Goal: Task Accomplishment & Management: Complete application form

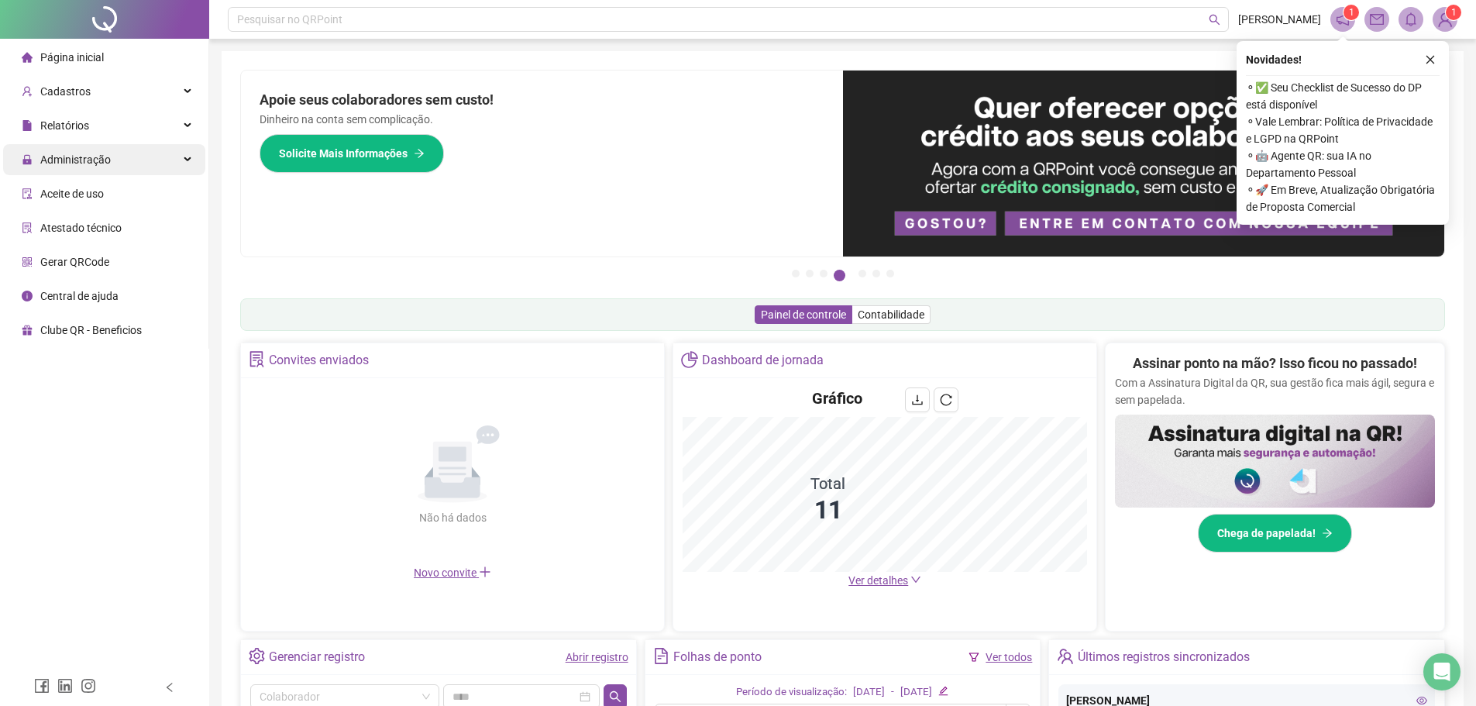
click at [119, 171] on div "Administração" at bounding box center [104, 159] width 202 height 31
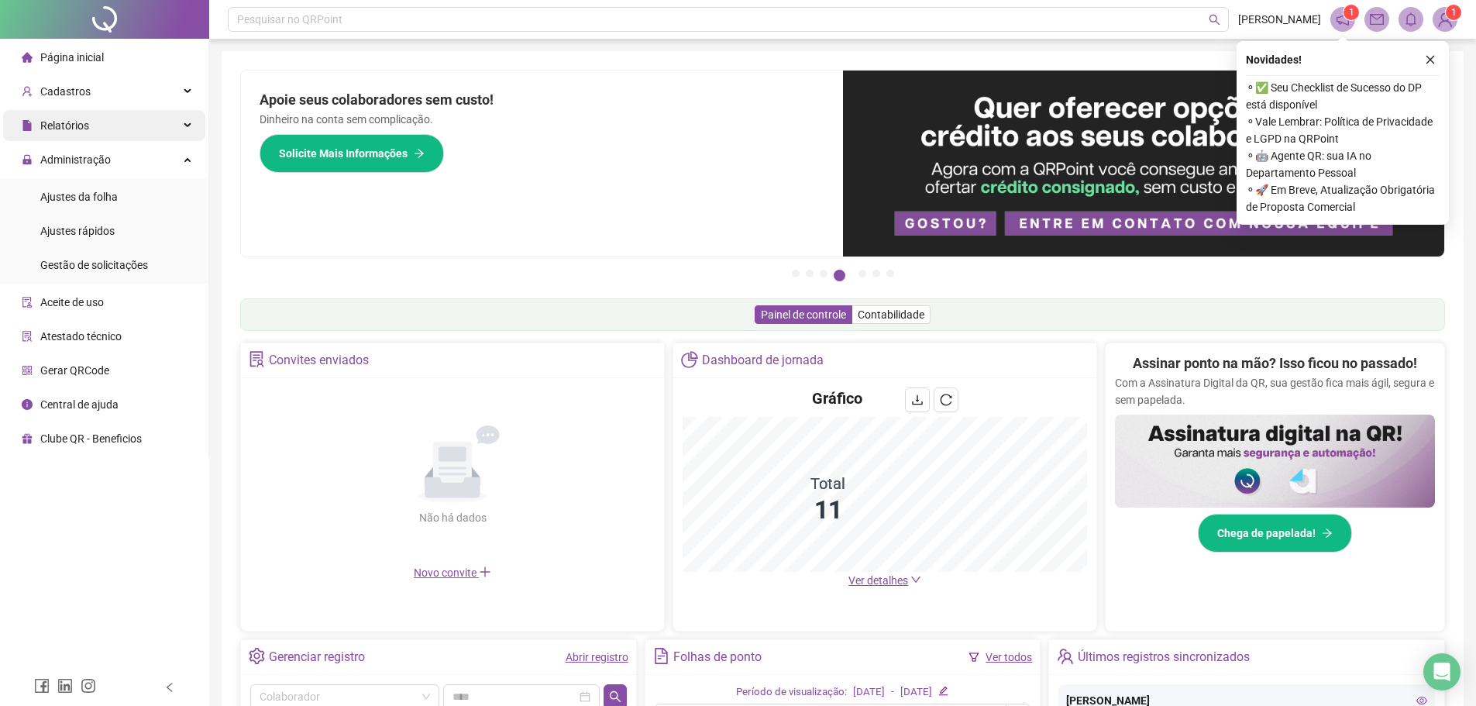
click at [107, 139] on div "Relatórios" at bounding box center [104, 125] width 202 height 31
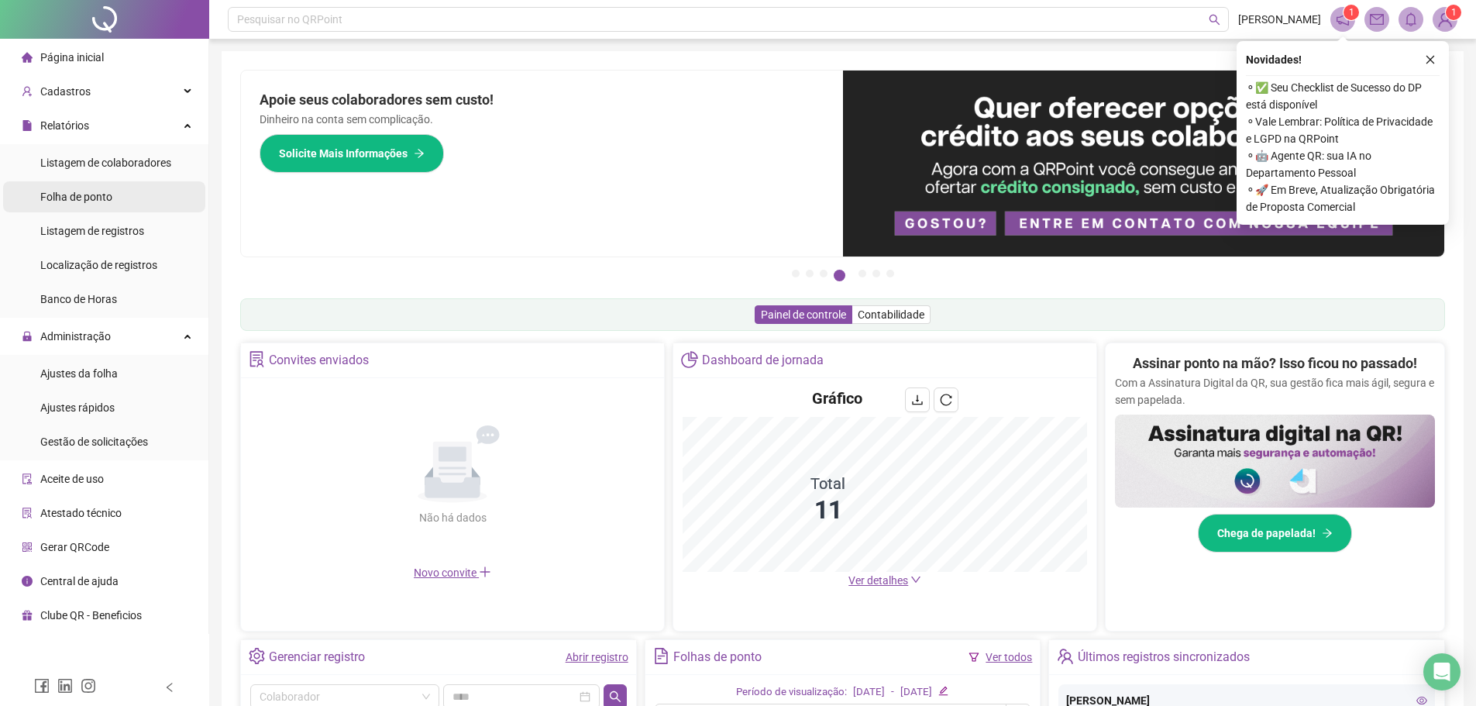
click at [101, 198] on span "Folha de ponto" at bounding box center [76, 197] width 72 height 12
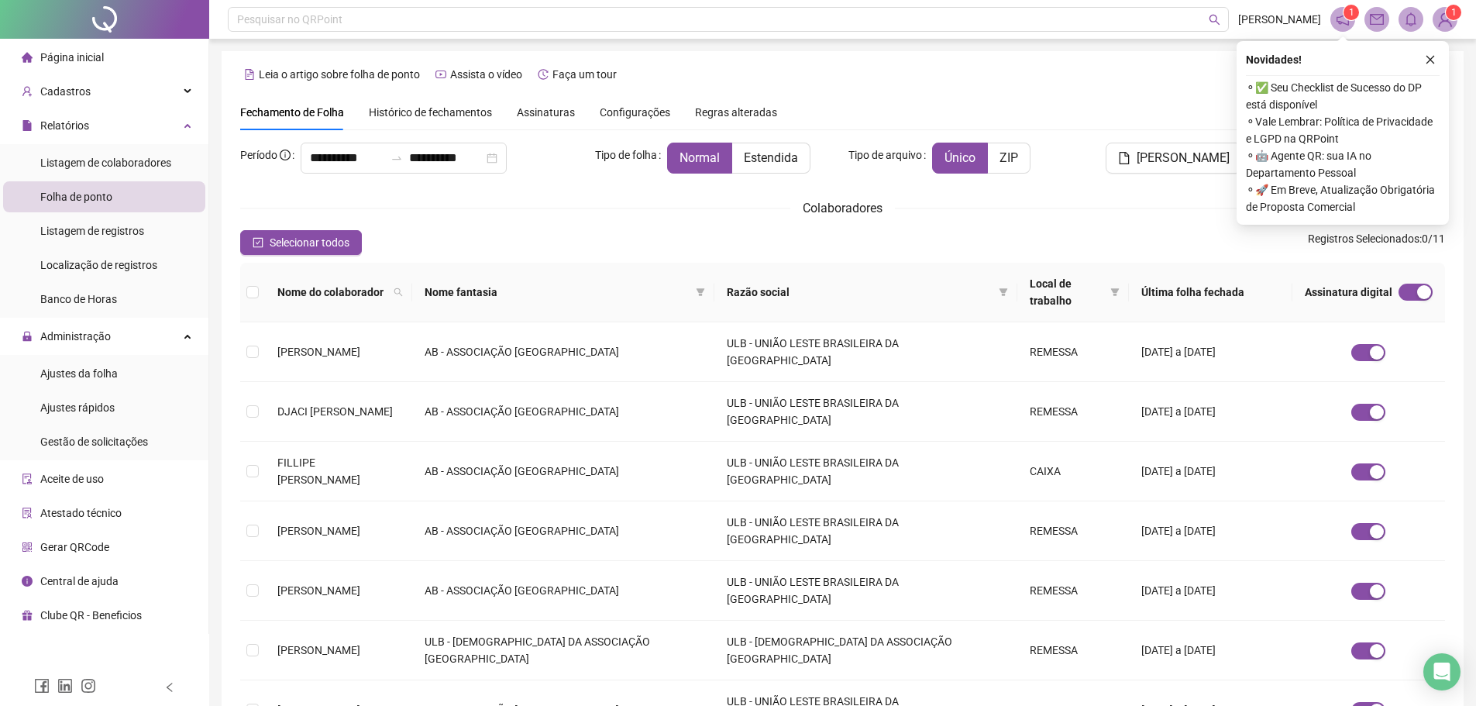
click at [521, 119] on div "Assinaturas" at bounding box center [546, 112] width 58 height 17
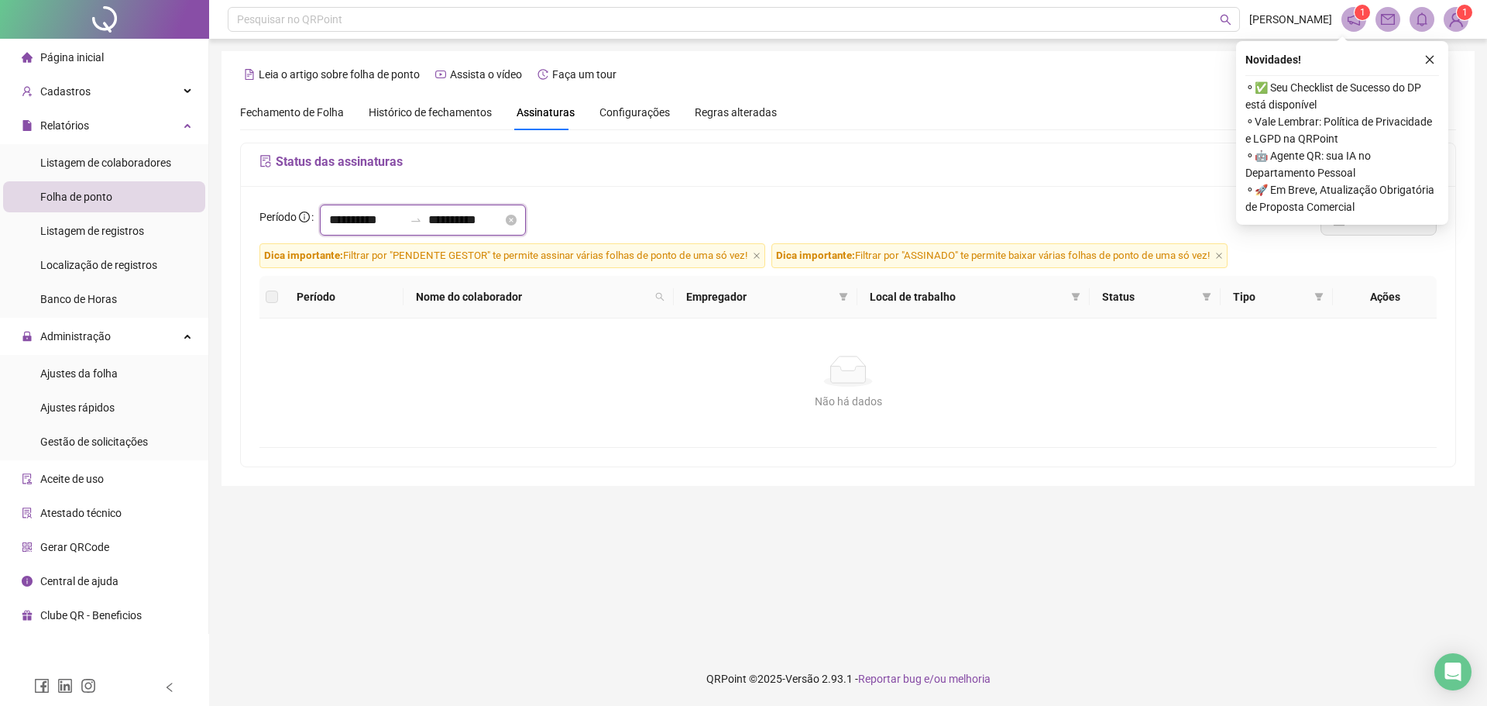
click at [378, 217] on input "**********" at bounding box center [366, 220] width 74 height 19
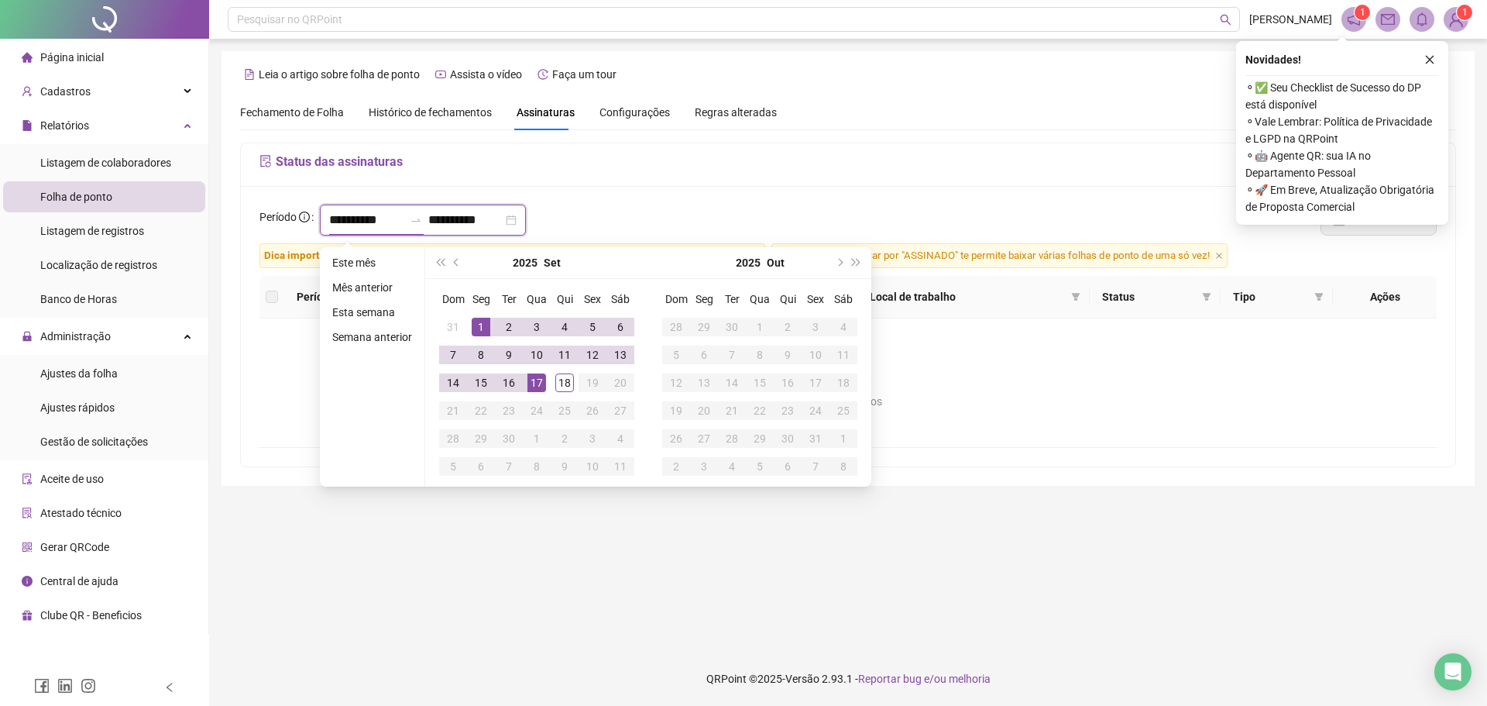
type input "**********"
click at [457, 261] on span "prev-year" at bounding box center [458, 263] width 8 height 8
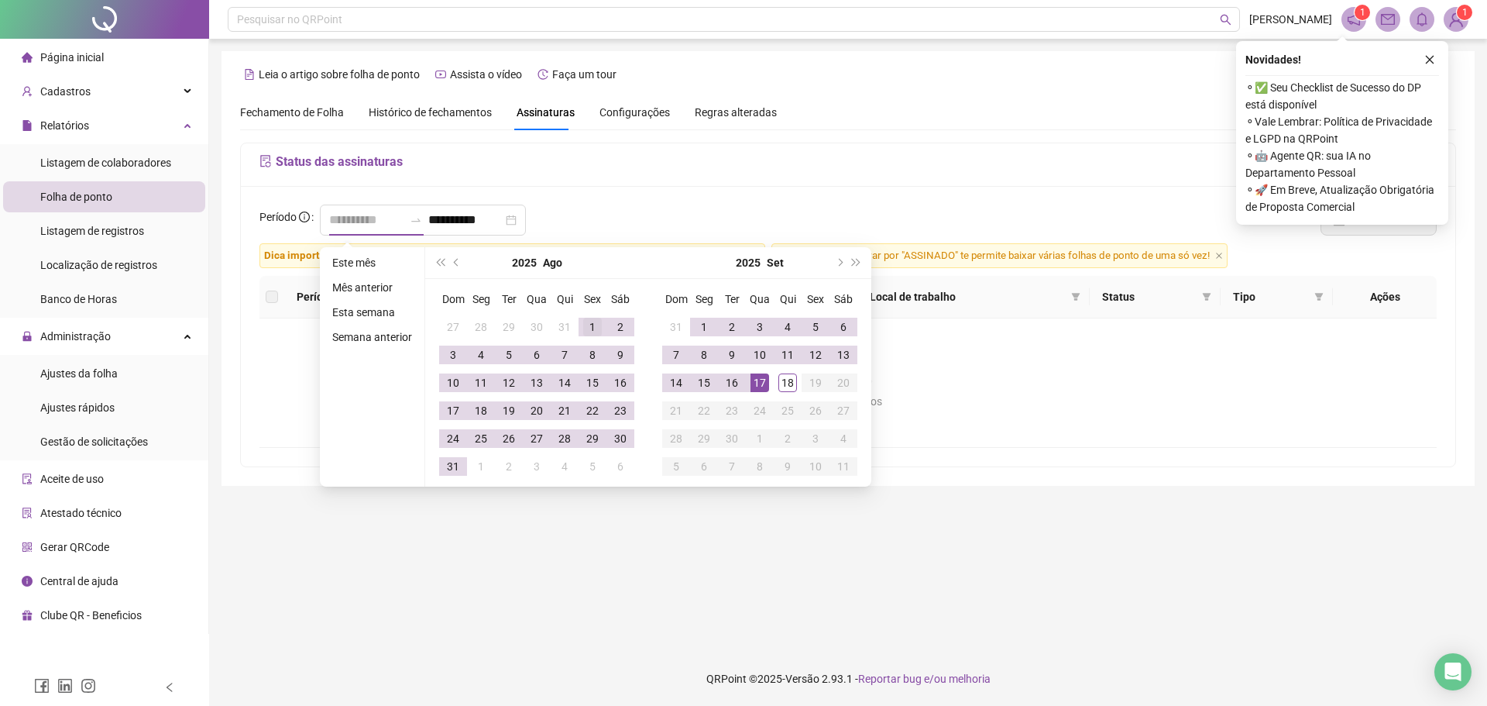
type input "**********"
click at [590, 323] on div "1" at bounding box center [592, 327] width 19 height 19
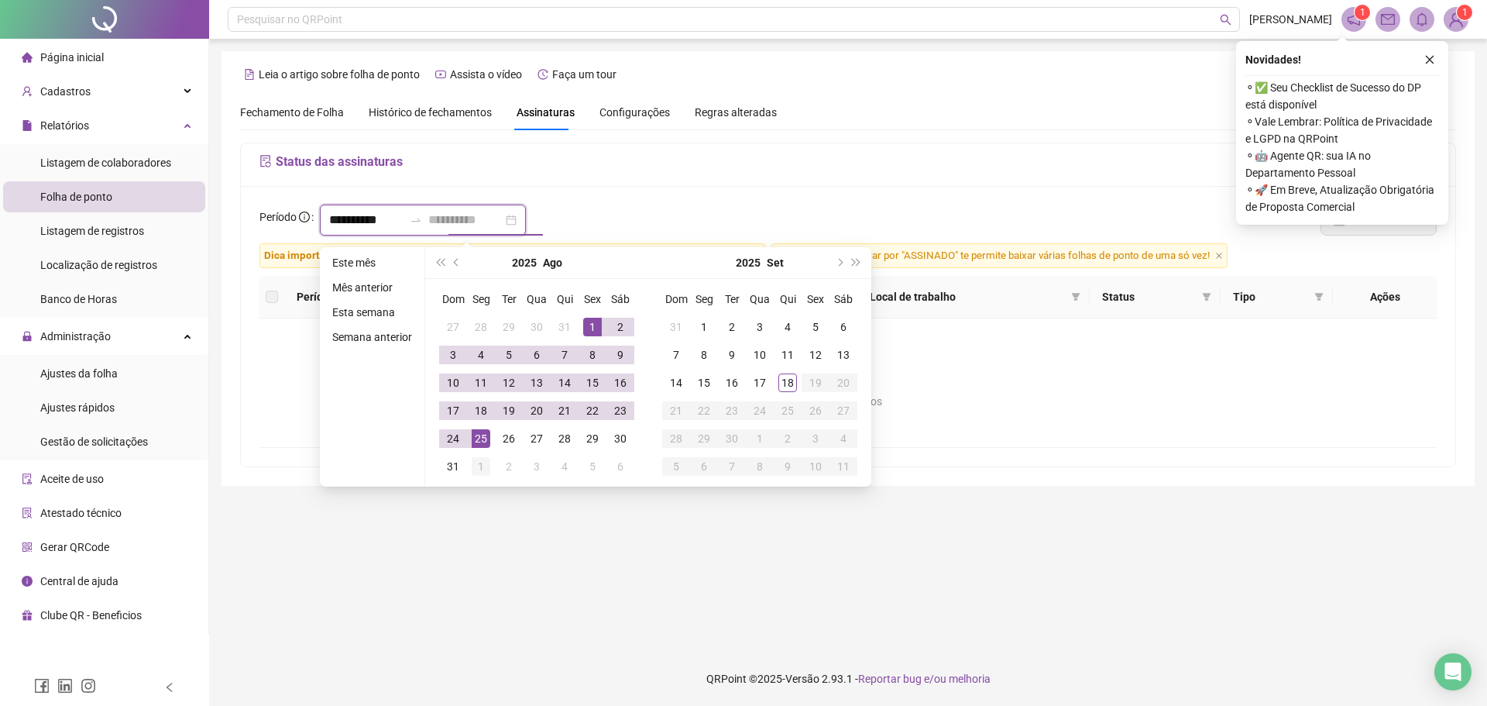
type input "**********"
click at [467, 462] on td "1" at bounding box center [481, 466] width 28 height 28
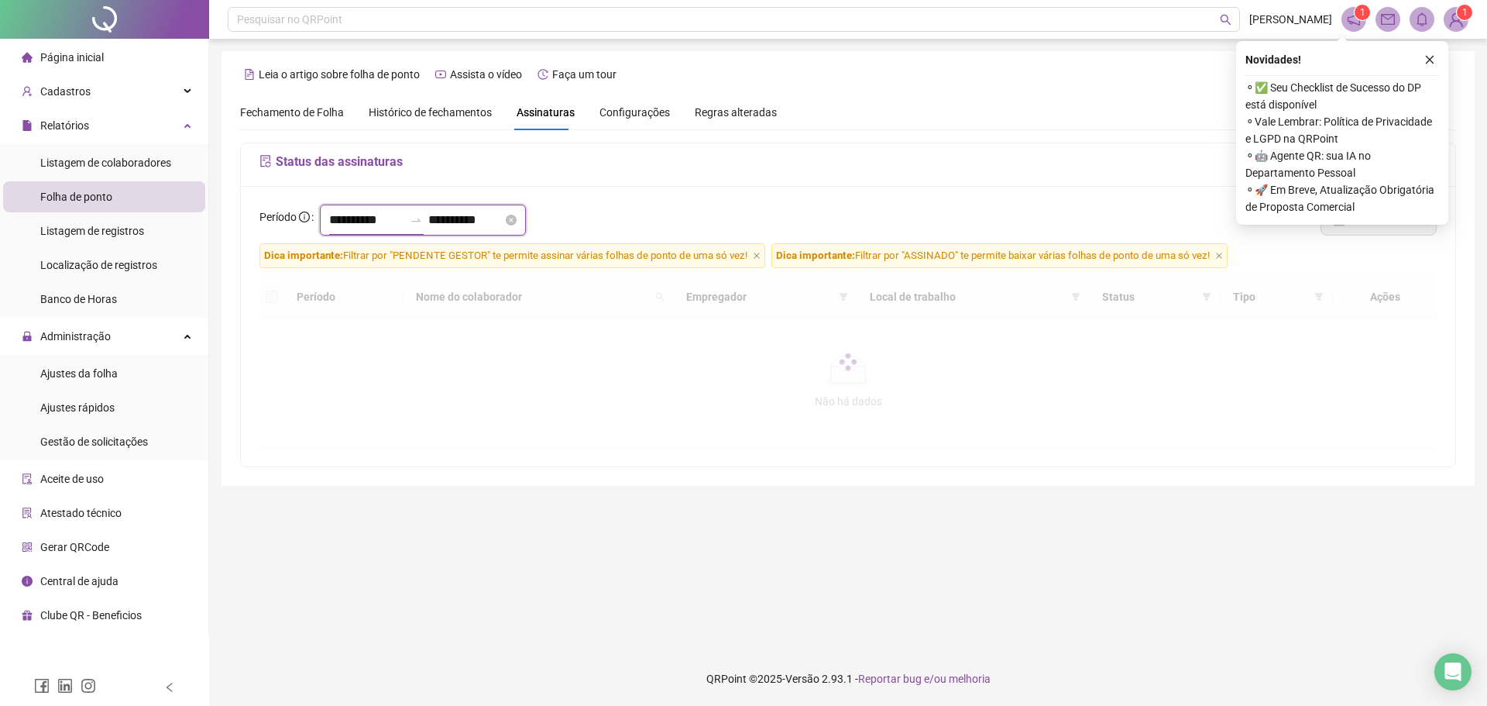
click at [389, 224] on input "**********" at bounding box center [366, 220] width 74 height 19
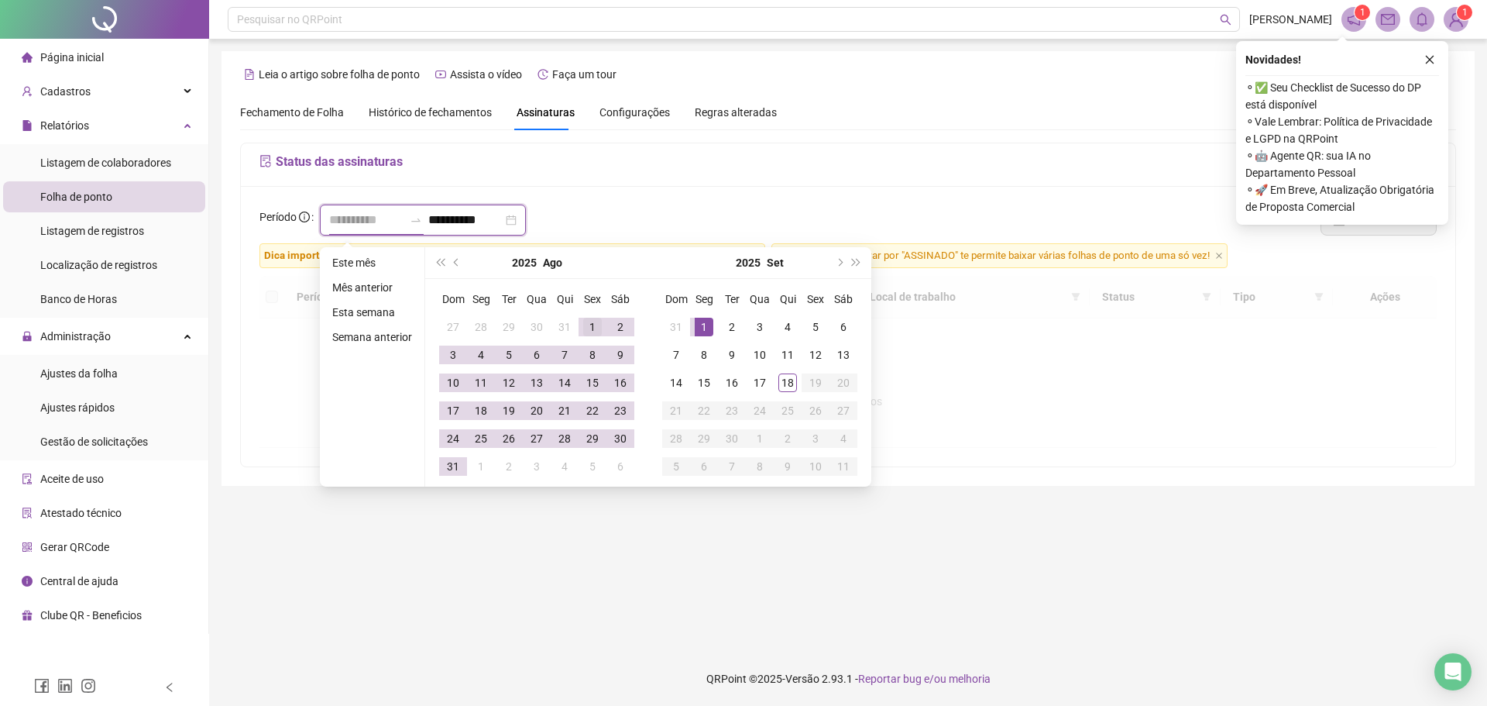
type input "**********"
click at [587, 329] on div "1" at bounding box center [592, 327] width 19 height 19
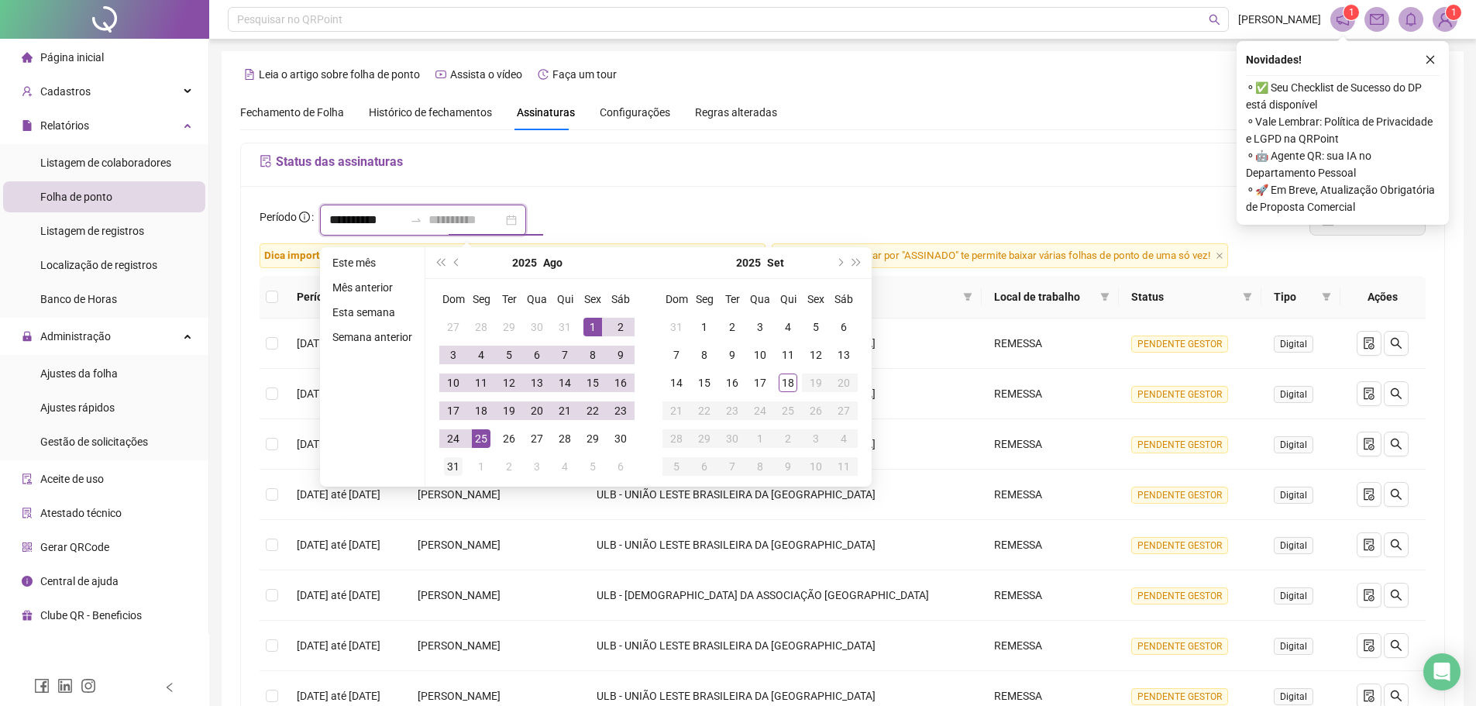
type input "**********"
click at [450, 464] on div "31" at bounding box center [453, 466] width 19 height 19
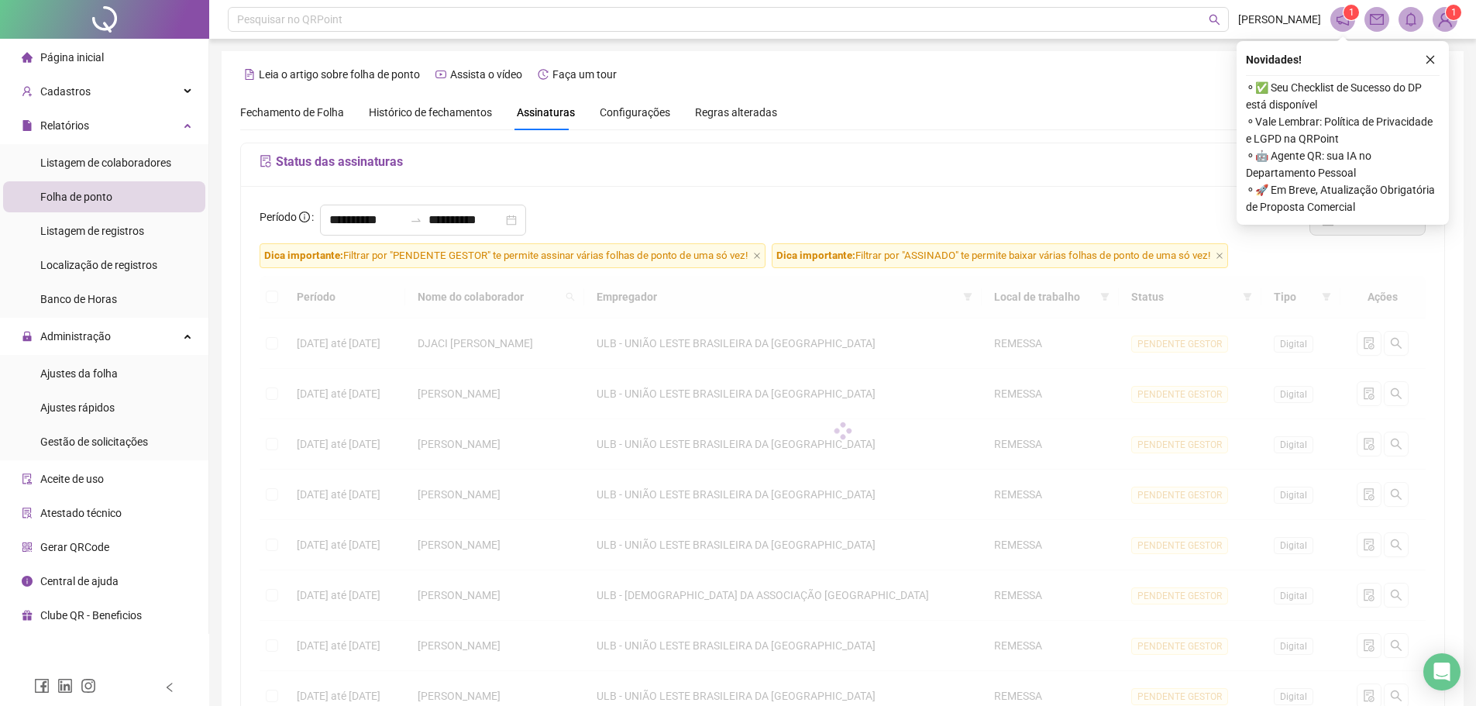
click at [754, 163] on h5 "Status das assinaturas" at bounding box center [843, 162] width 1166 height 19
click at [1432, 64] on icon "close" at bounding box center [1430, 59] width 11 height 11
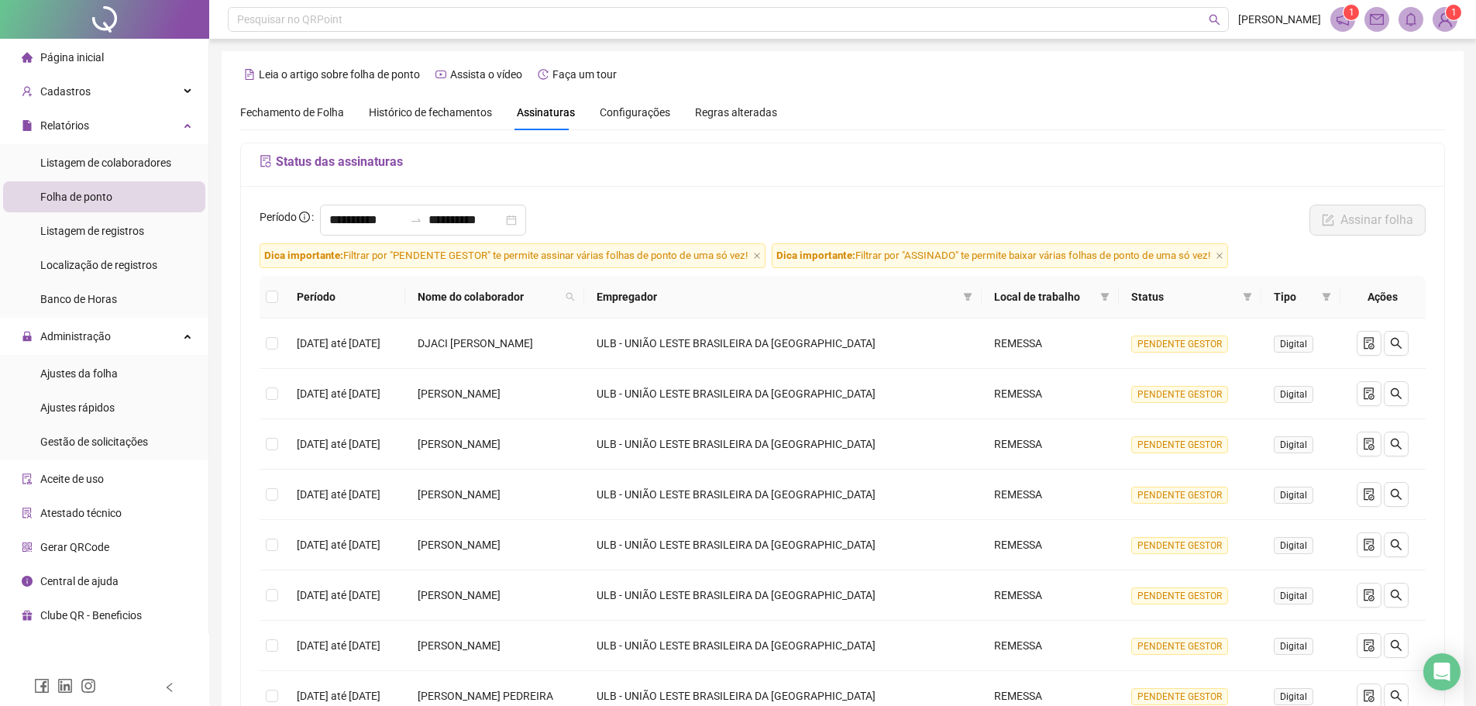
click at [968, 193] on div "**********" at bounding box center [842, 538] width 1203 height 704
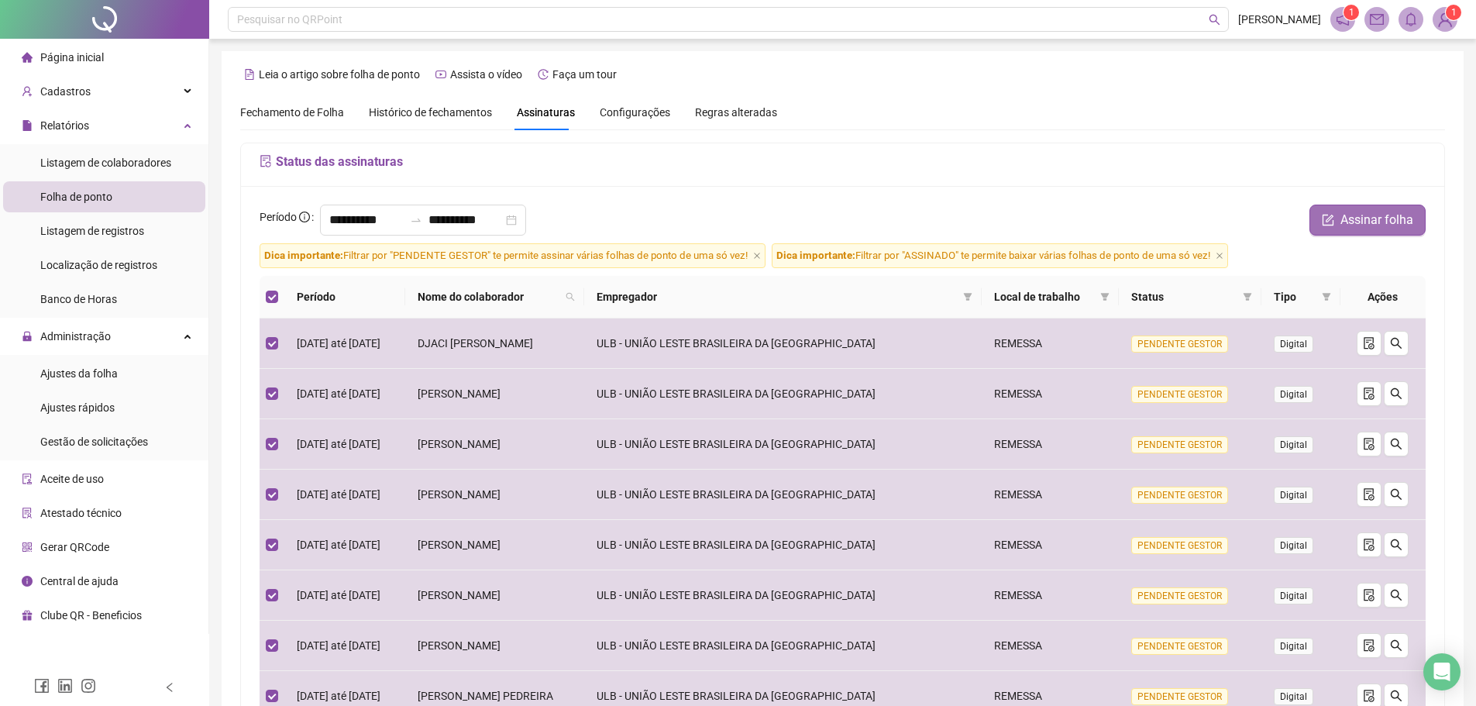
click at [1349, 215] on span "Assinar folha" at bounding box center [1376, 220] width 73 height 19
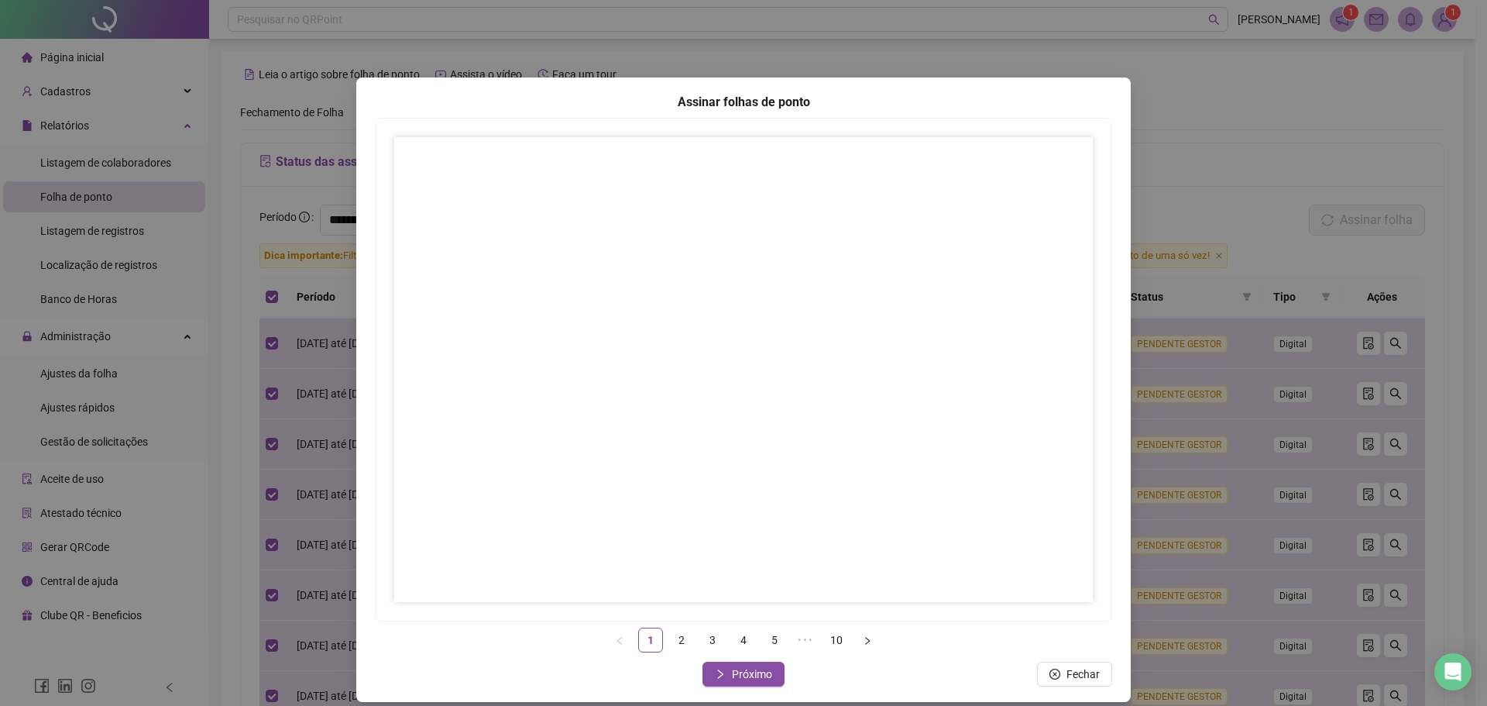
scroll to position [15, 0]
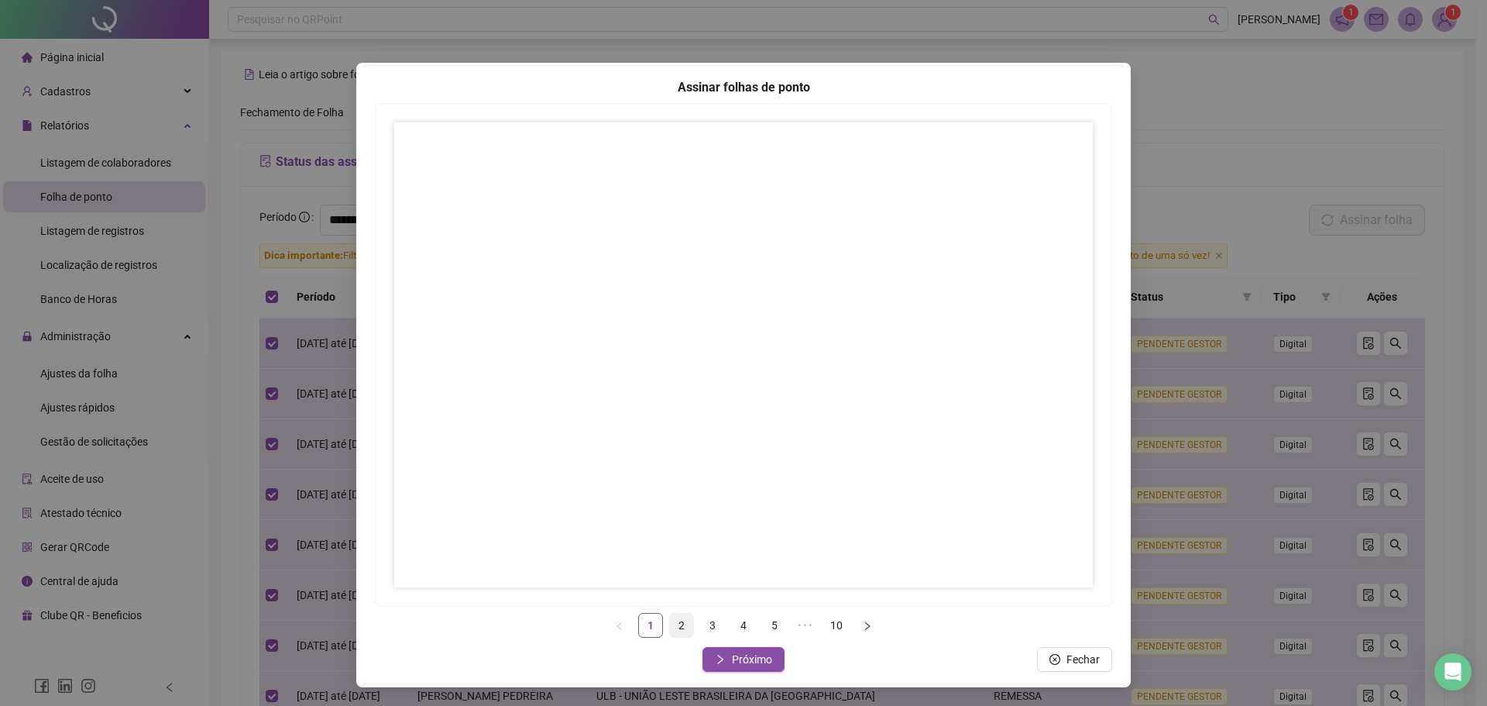
click at [670, 624] on link "2" at bounding box center [681, 625] width 23 height 23
click at [673, 617] on link "2" at bounding box center [681, 625] width 23 height 23
click at [720, 661] on icon "right" at bounding box center [720, 659] width 11 height 11
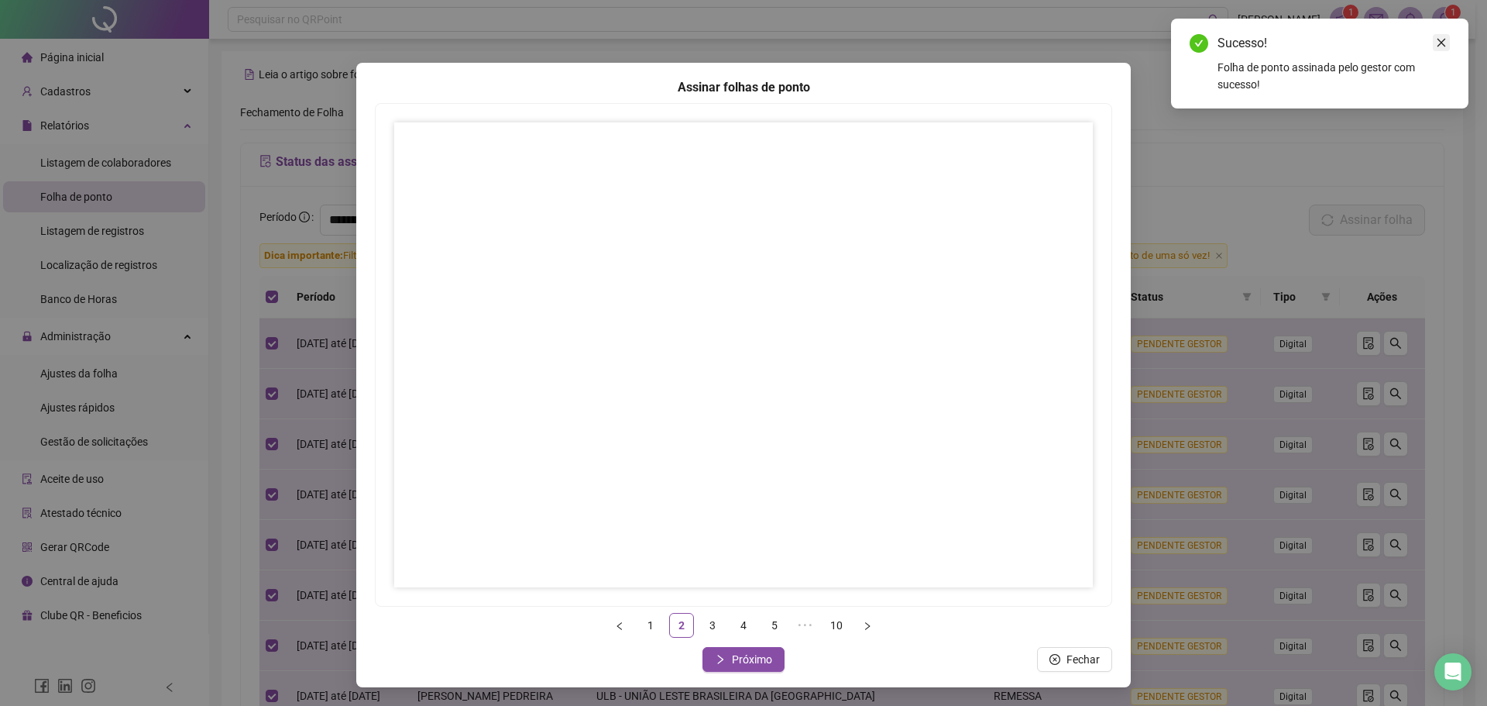
click at [1449, 49] on link "Close" at bounding box center [1441, 42] width 17 height 17
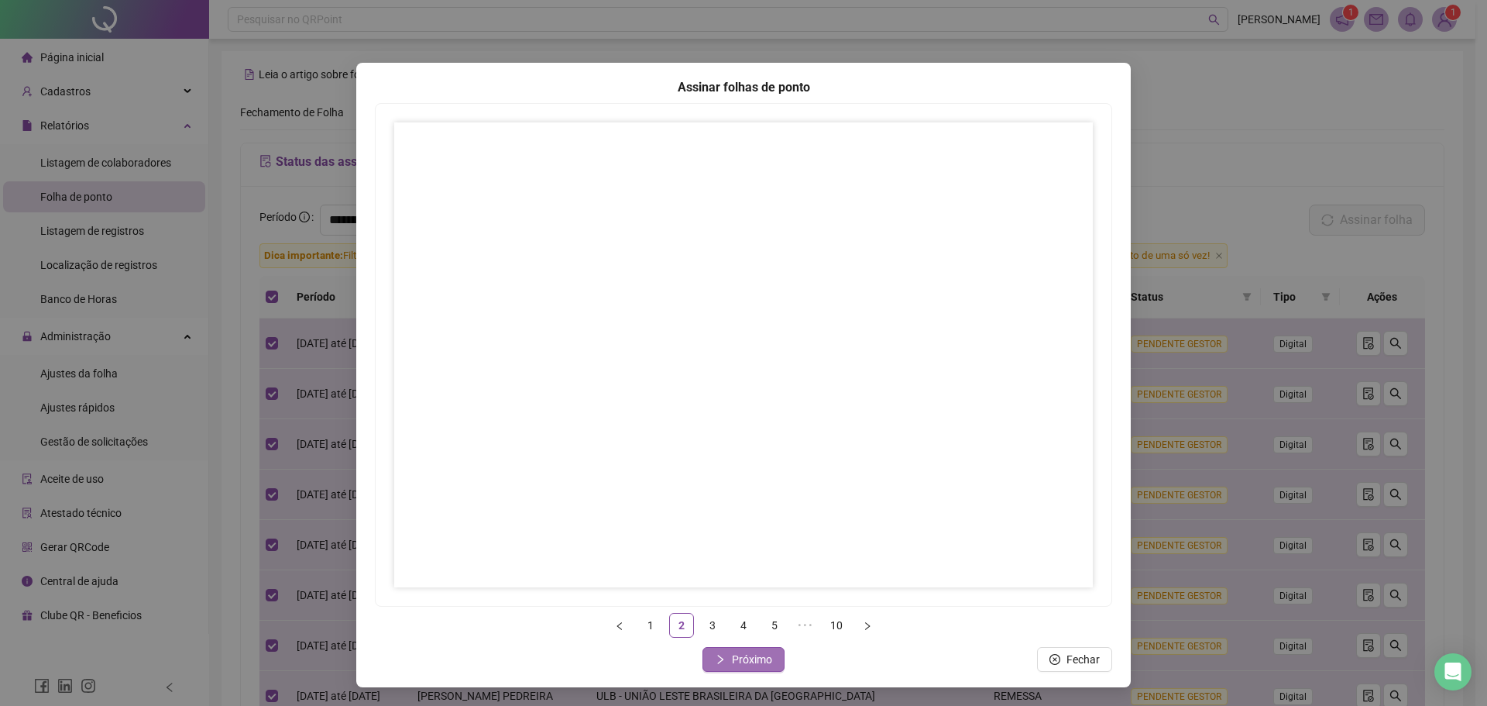
click at [724, 651] on button "Próximo" at bounding box center [744, 659] width 82 height 25
click at [741, 621] on link "4" at bounding box center [743, 625] width 23 height 23
click at [738, 626] on link "4" at bounding box center [743, 625] width 23 height 23
click at [745, 659] on span "Próximo" at bounding box center [752, 659] width 40 height 17
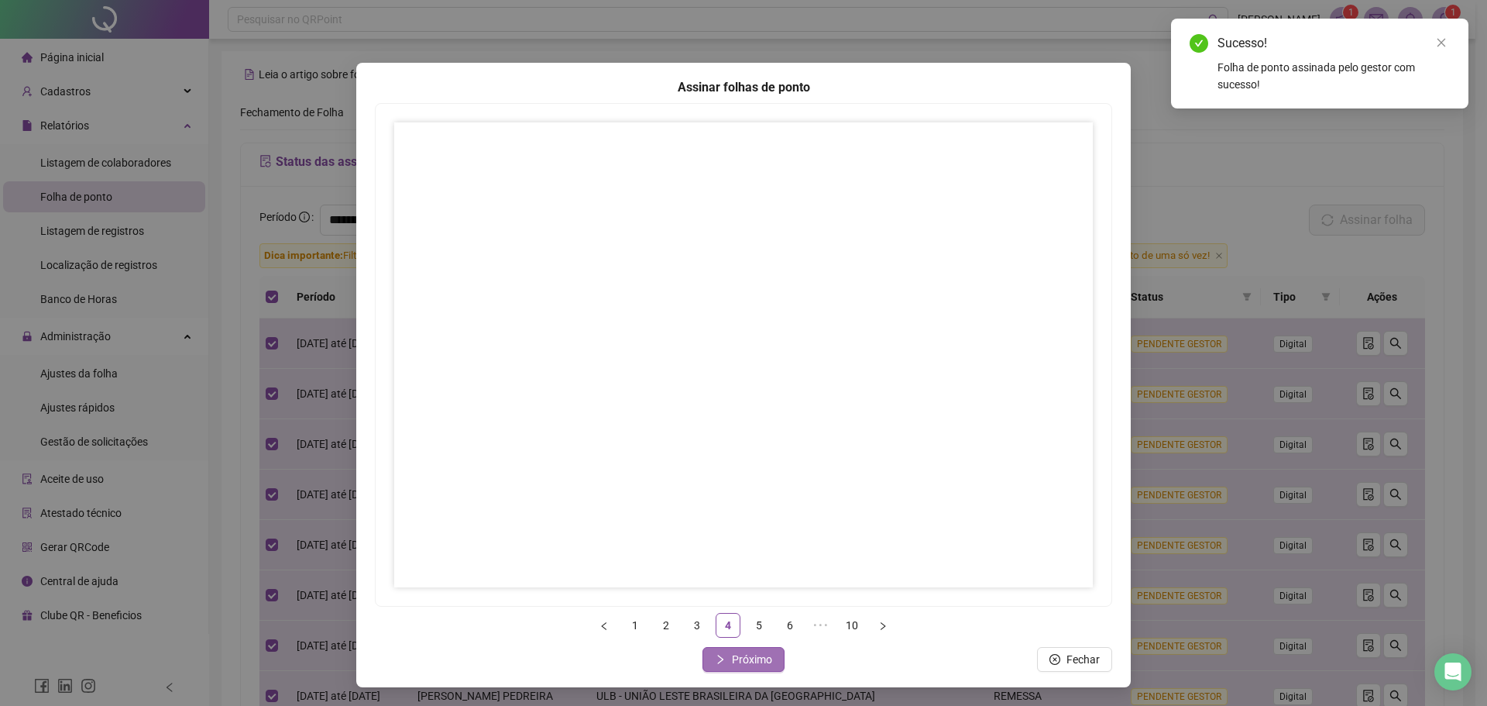
click at [772, 659] on button "Próximo" at bounding box center [744, 659] width 82 height 25
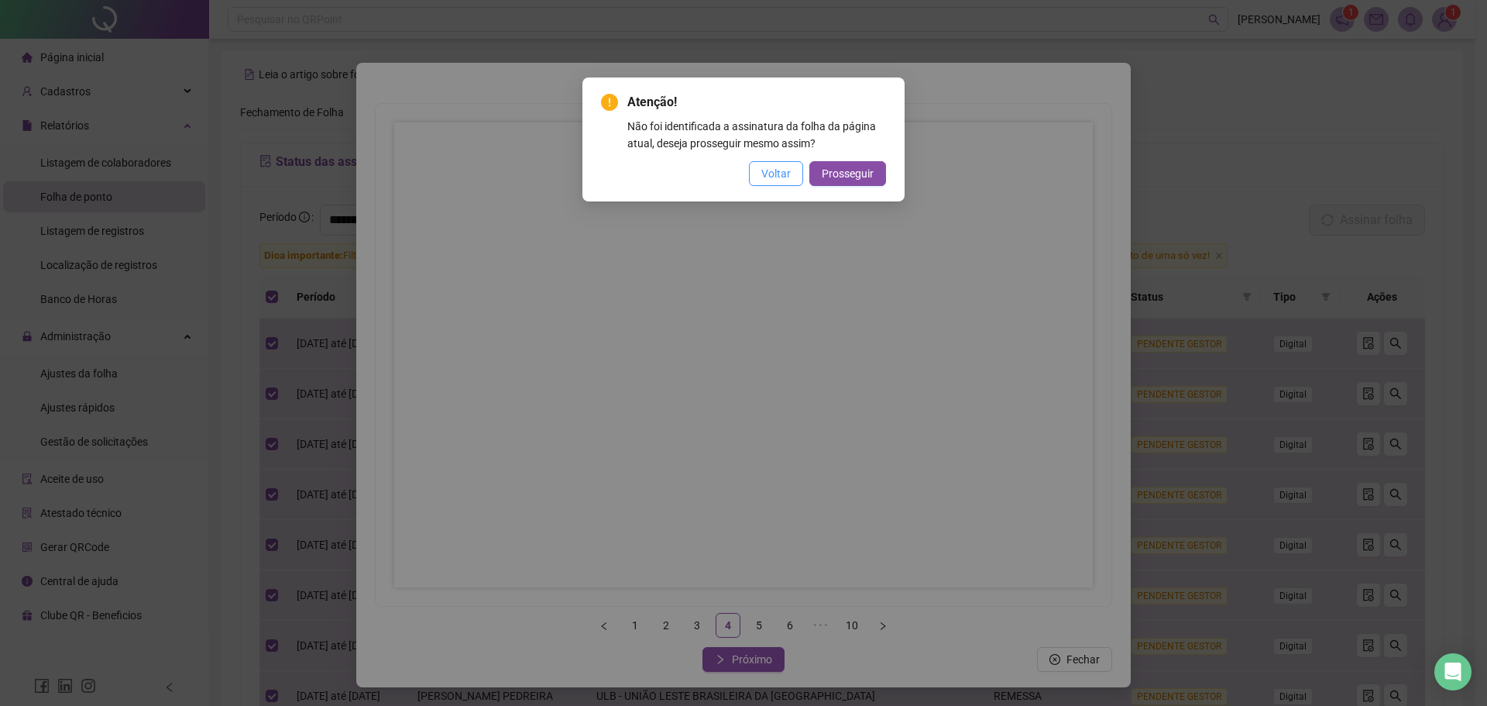
click at [775, 174] on span "Voltar" at bounding box center [775, 173] width 29 height 17
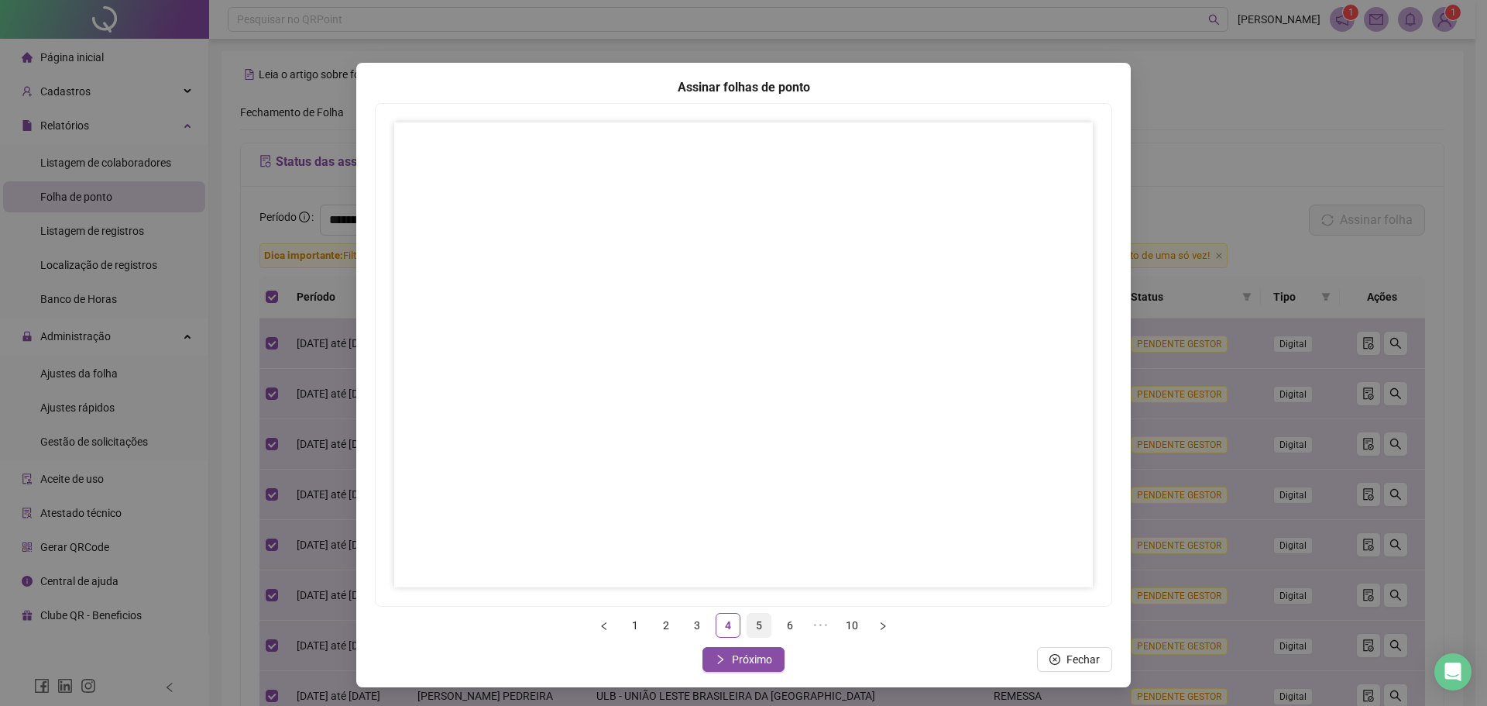
click at [749, 623] on link "5" at bounding box center [759, 625] width 23 height 23
click at [751, 624] on link "5" at bounding box center [759, 625] width 23 height 23
click at [751, 632] on link "5" at bounding box center [759, 625] width 23 height 23
click at [871, 633] on button "button" at bounding box center [883, 625] width 25 height 25
click at [753, 664] on span "Próximo" at bounding box center [752, 659] width 40 height 17
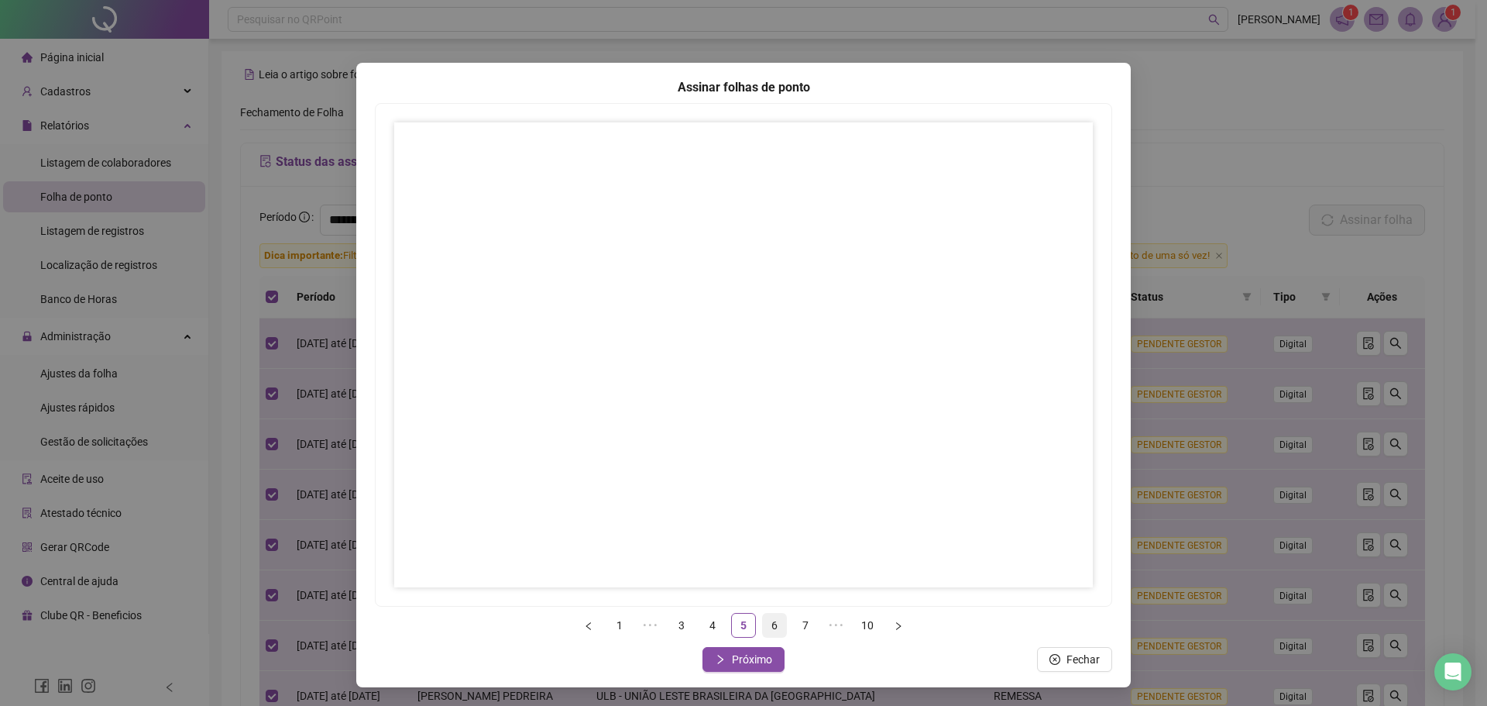
click at [763, 628] on link "6" at bounding box center [774, 625] width 23 height 23
click at [744, 663] on span "Próximo" at bounding box center [752, 659] width 40 height 17
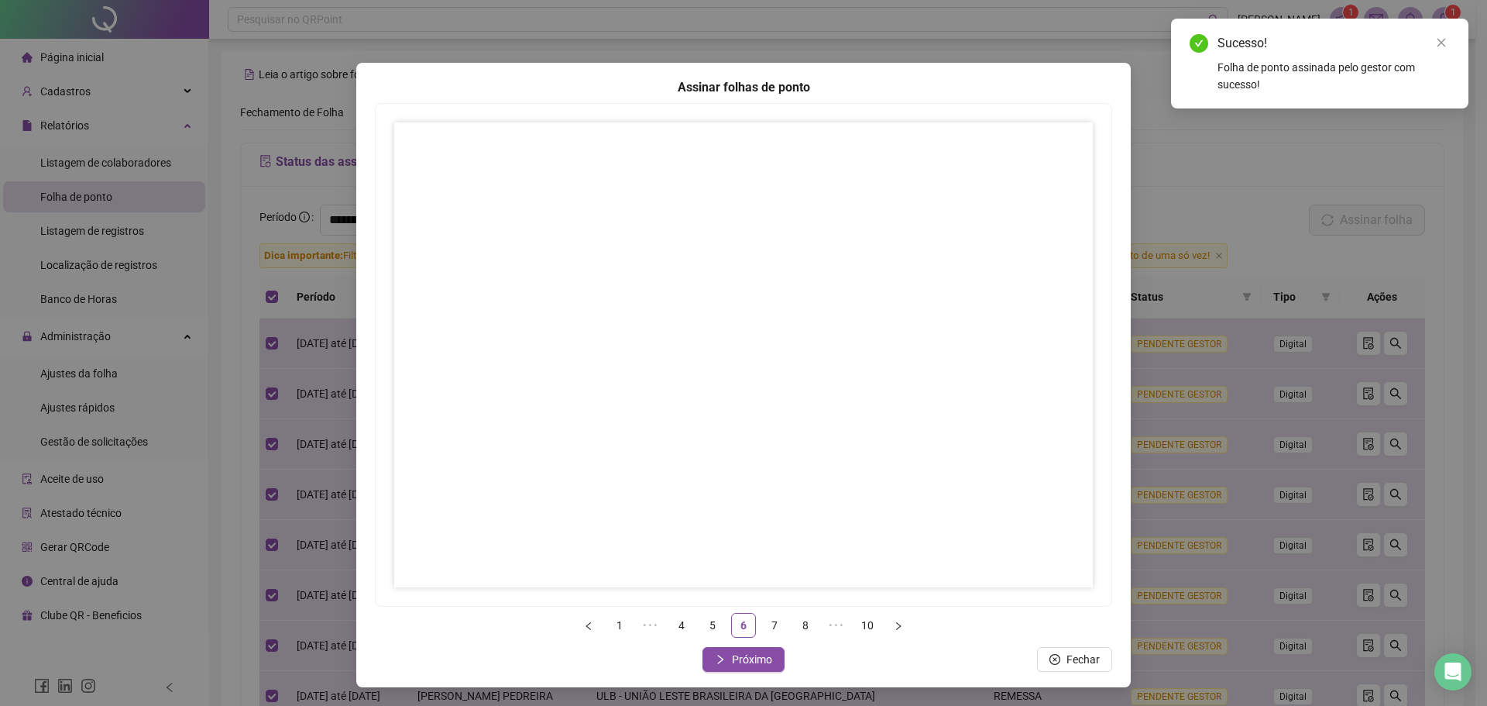
click at [1446, 33] on div "Sucesso! Folha de ponto assinada pelo gestor com sucesso!" at bounding box center [1319, 64] width 297 height 90
click at [1441, 42] on icon "close" at bounding box center [1442, 43] width 9 height 9
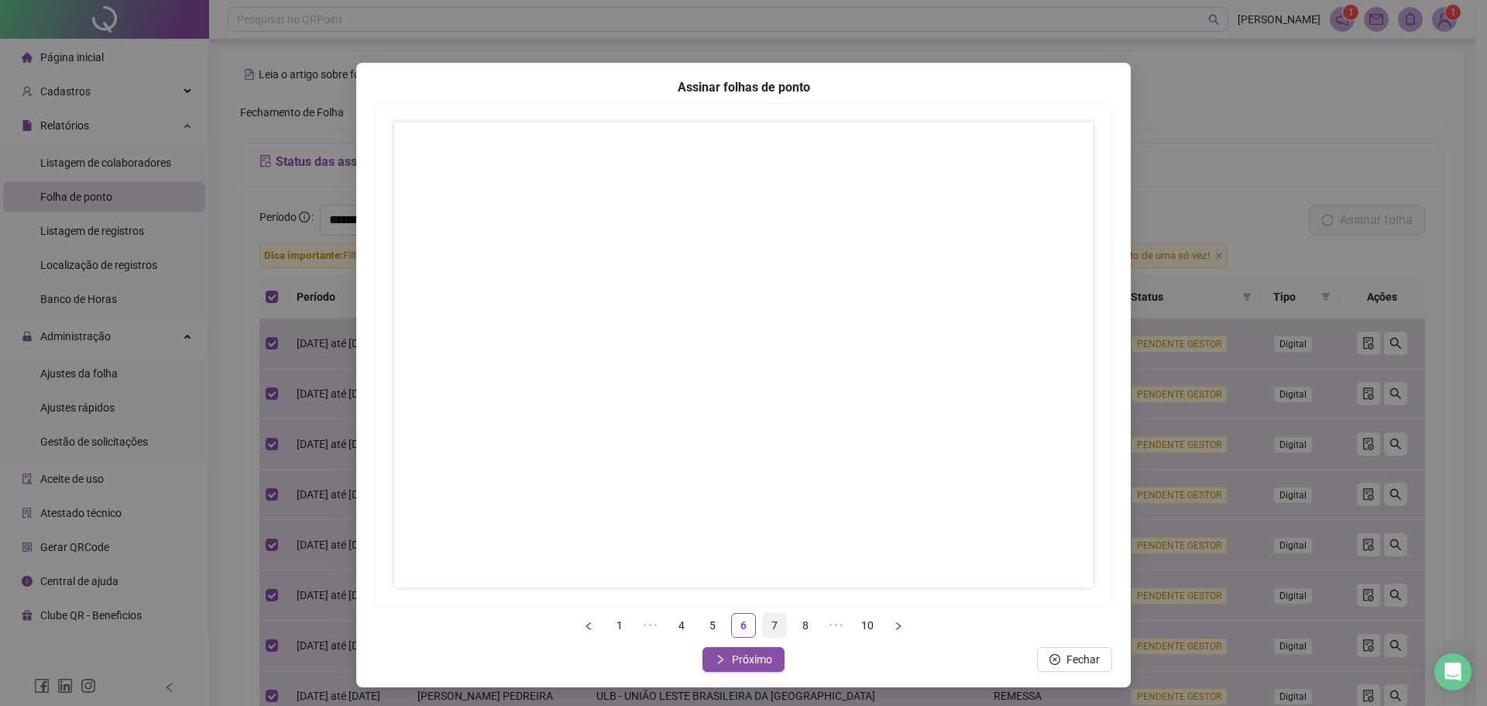
click at [766, 628] on link "7" at bounding box center [774, 625] width 23 height 23
click at [740, 658] on span "Próximo" at bounding box center [752, 659] width 40 height 17
click at [743, 657] on span "Próximo" at bounding box center [752, 659] width 40 height 17
click at [761, 662] on span "Próximo" at bounding box center [752, 659] width 40 height 17
